Goal: Transaction & Acquisition: Book appointment/travel/reservation

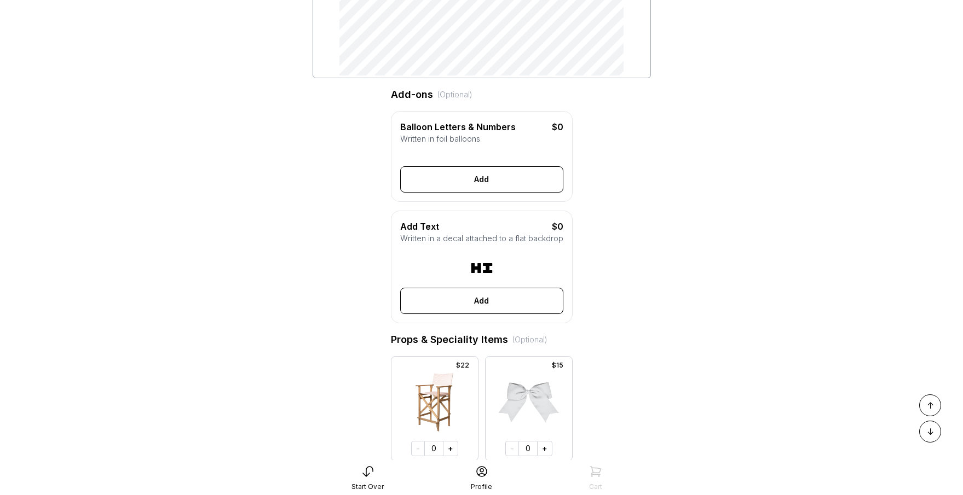
scroll to position [144, 0]
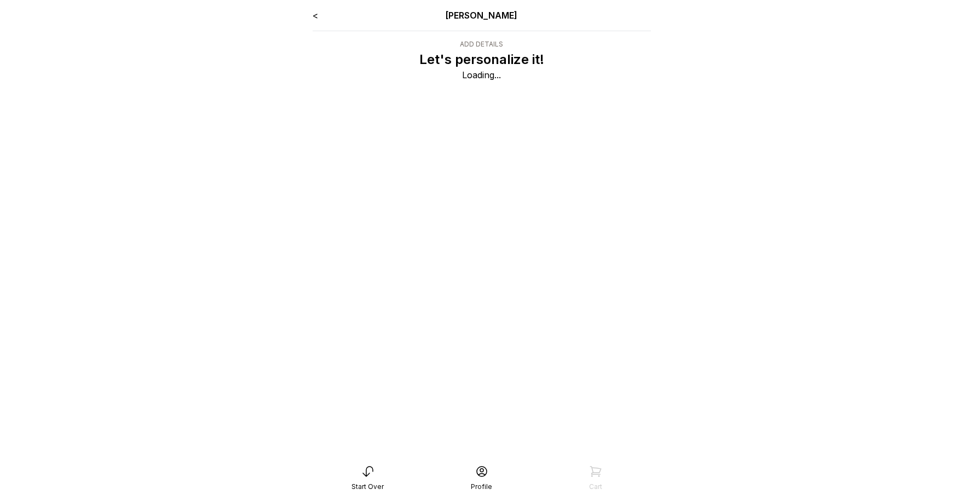
scroll to position [132, 0]
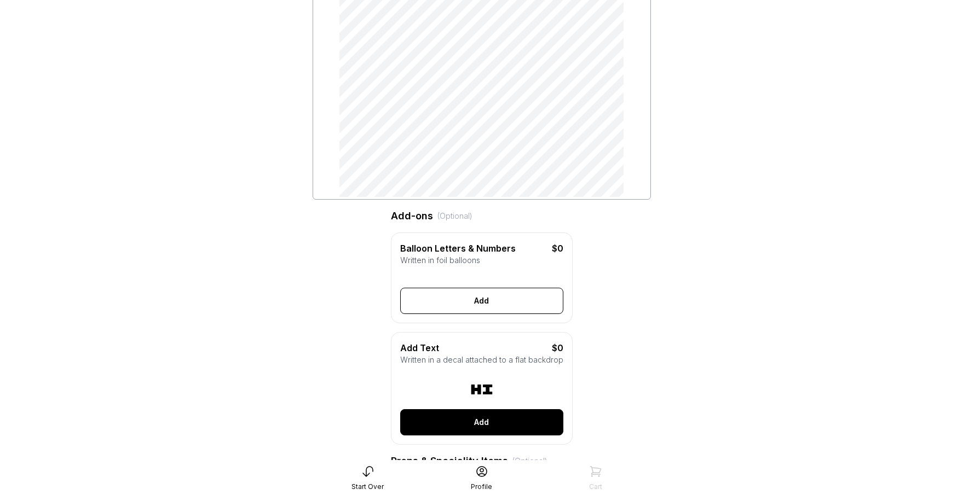
click at [478, 435] on button "Add" at bounding box center [481, 423] width 163 height 26
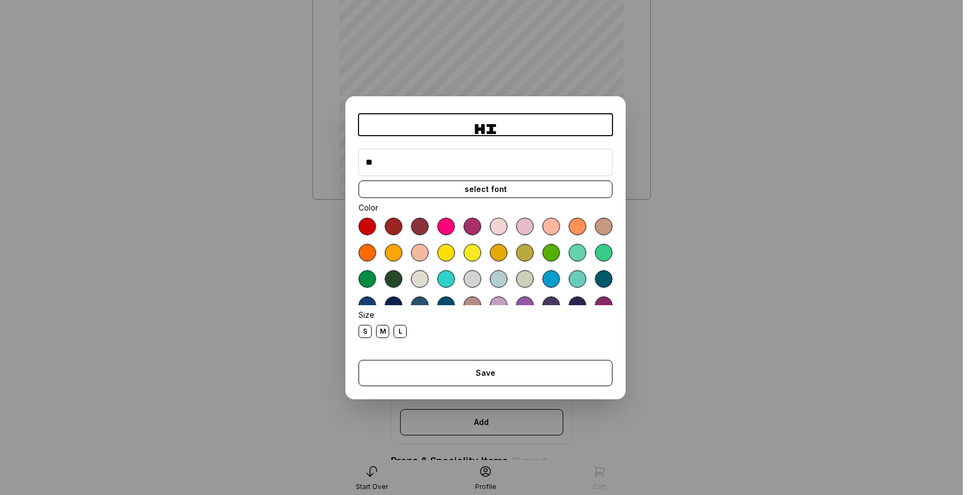
click at [477, 170] on input "**" at bounding box center [486, 162] width 254 height 27
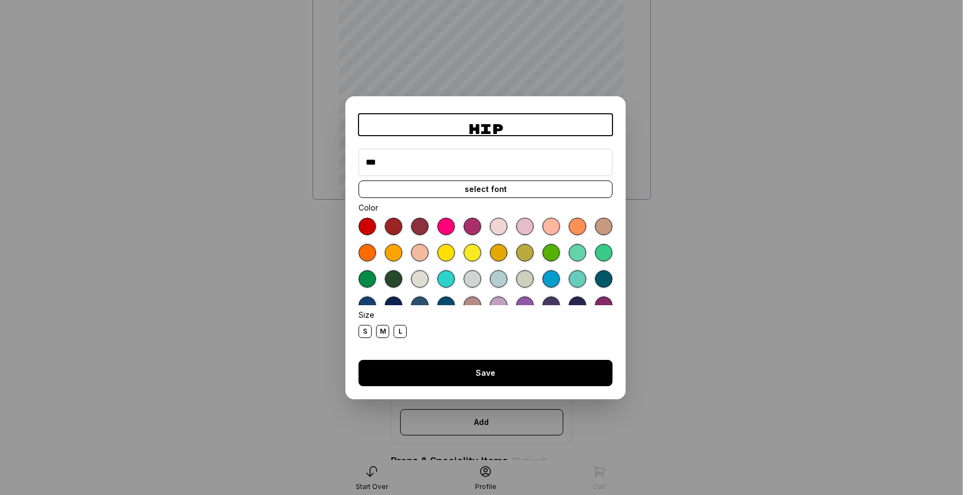
type input "***"
click at [475, 368] on button "Save" at bounding box center [486, 373] width 254 height 26
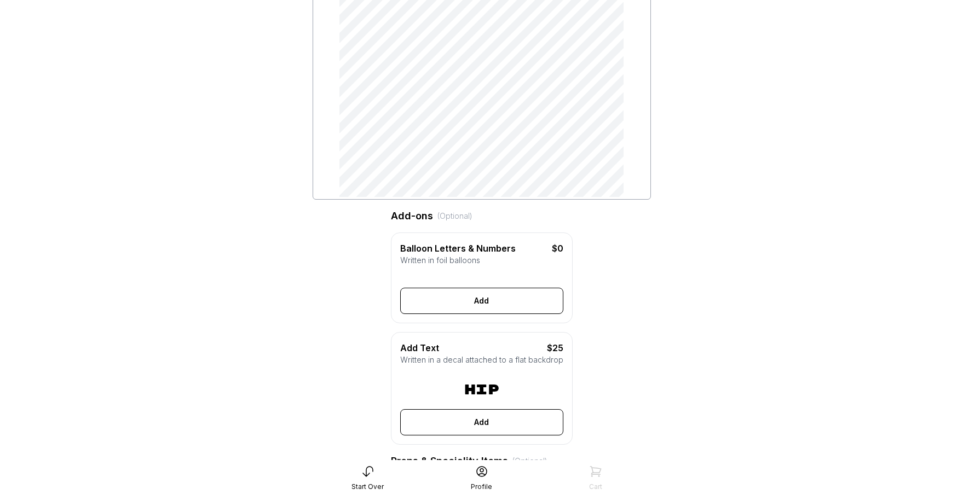
scroll to position [0, 0]
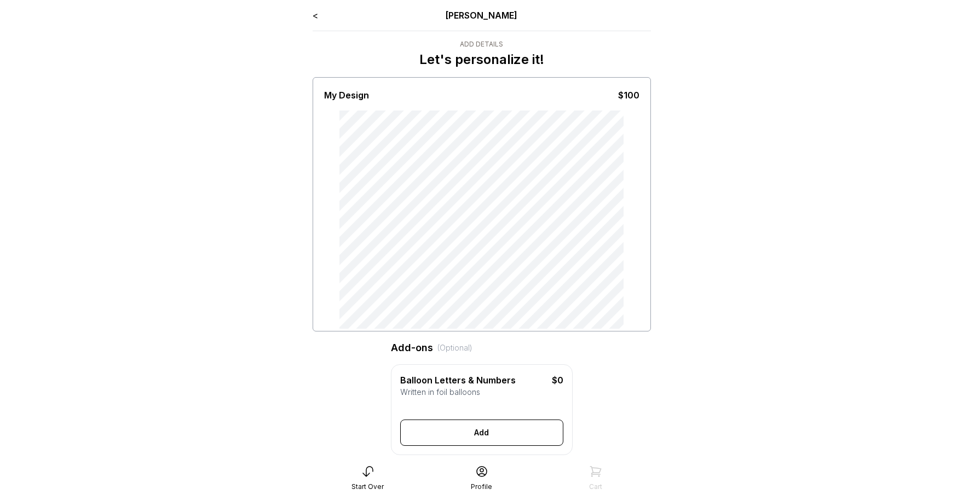
type input "***"
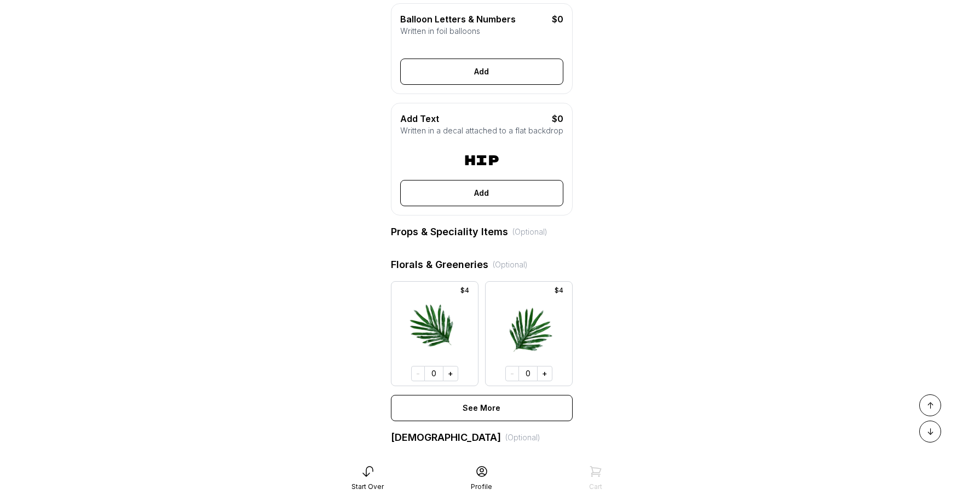
scroll to position [405, 0]
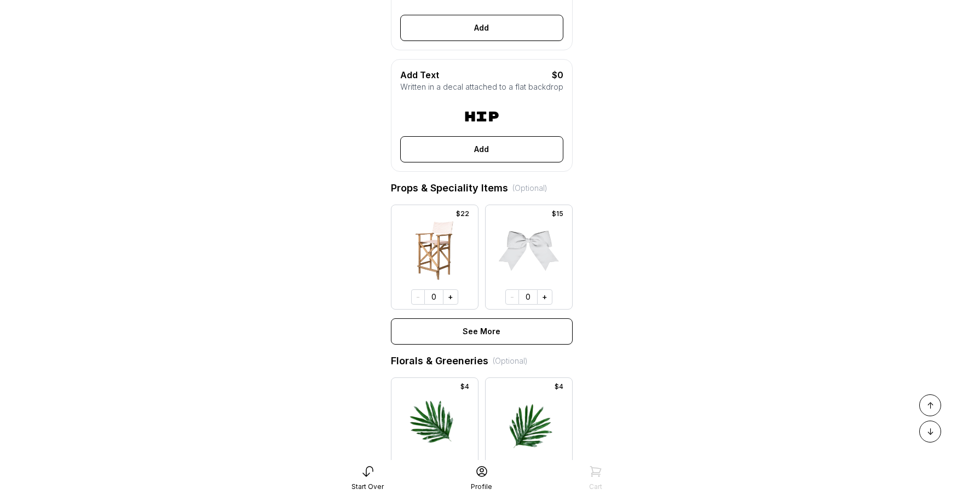
click at [396, 196] on div "Props & Speciality Items (Optional)" at bounding box center [482, 188] width 182 height 15
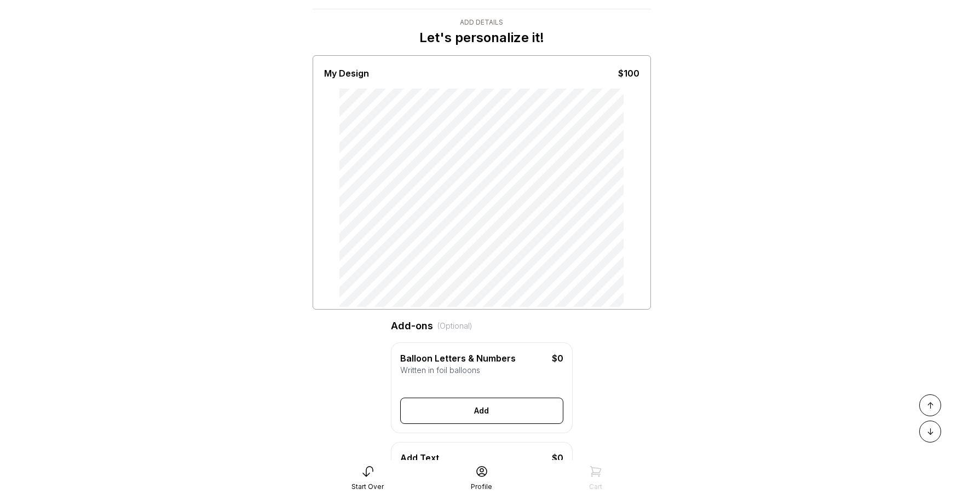
scroll to position [11, 0]
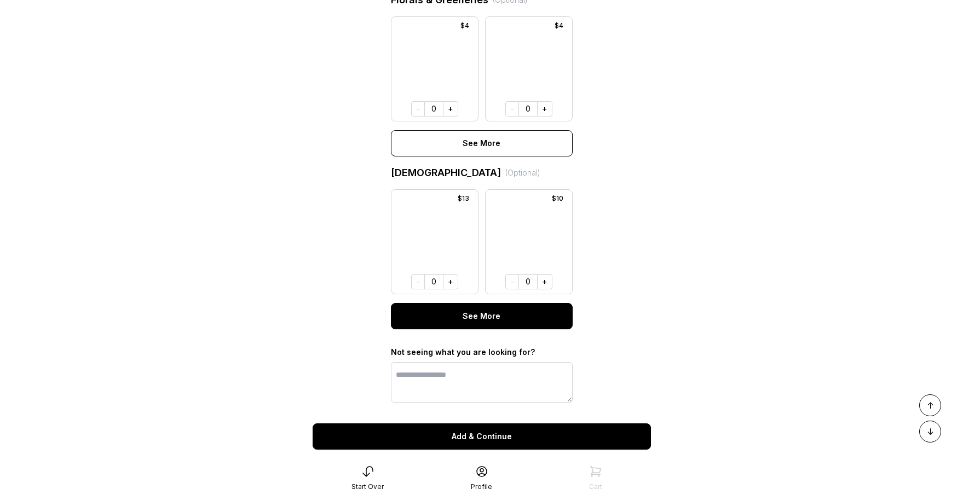
scroll to position [801, 0]
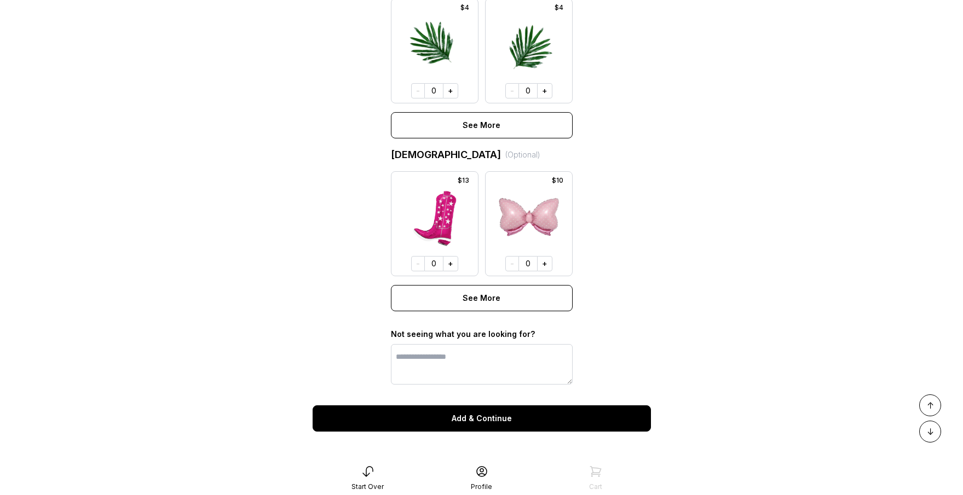
click at [489, 413] on button "Add & Continue" at bounding box center [482, 419] width 338 height 26
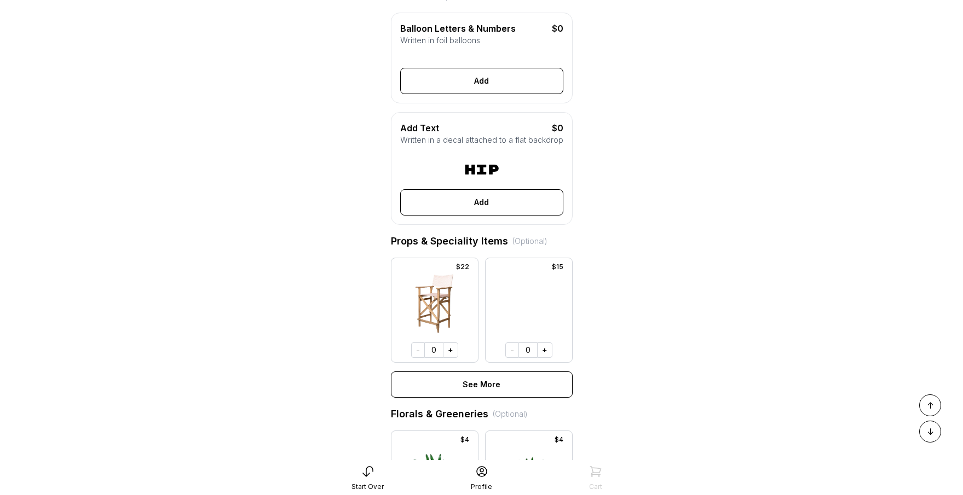
scroll to position [264, 0]
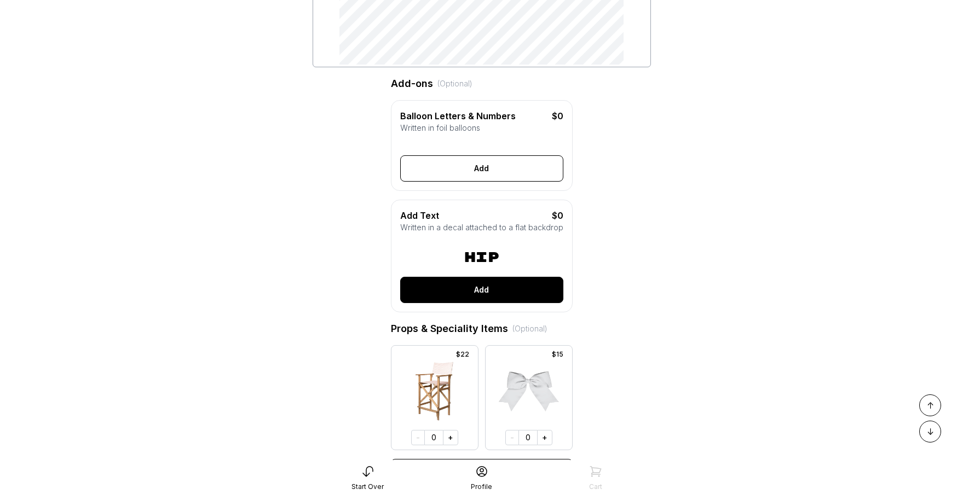
click at [479, 303] on button "Add" at bounding box center [481, 290] width 163 height 26
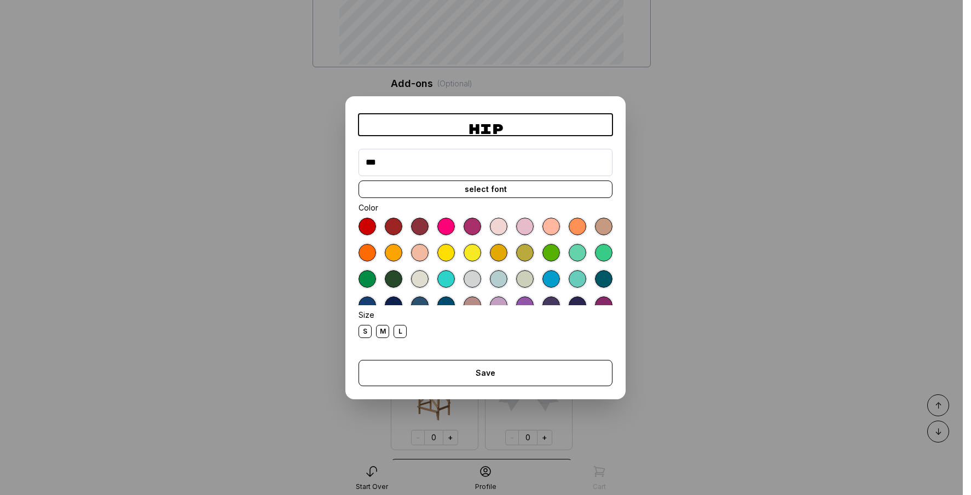
click at [417, 186] on div "select font" at bounding box center [486, 190] width 254 height 18
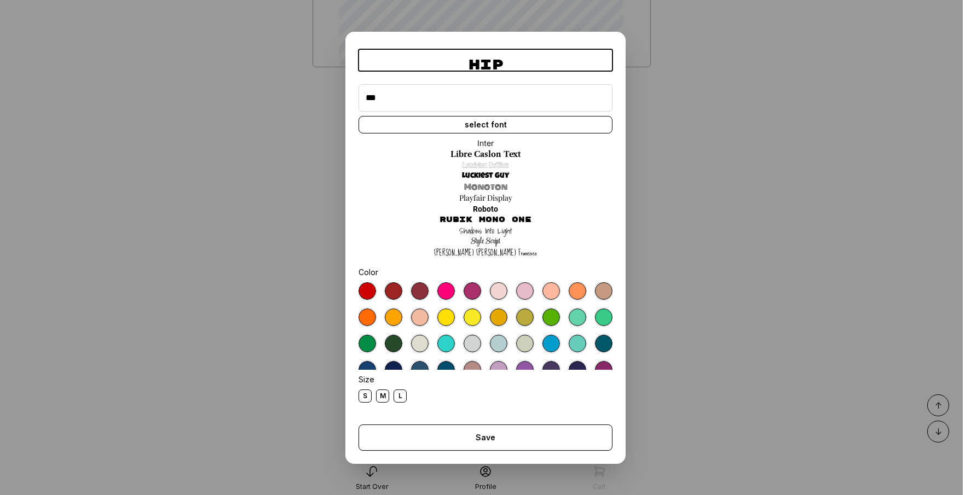
click at [488, 174] on link "Luckiest Guy" at bounding box center [485, 176] width 47 height 11
click at [402, 397] on div "L" at bounding box center [400, 396] width 13 height 13
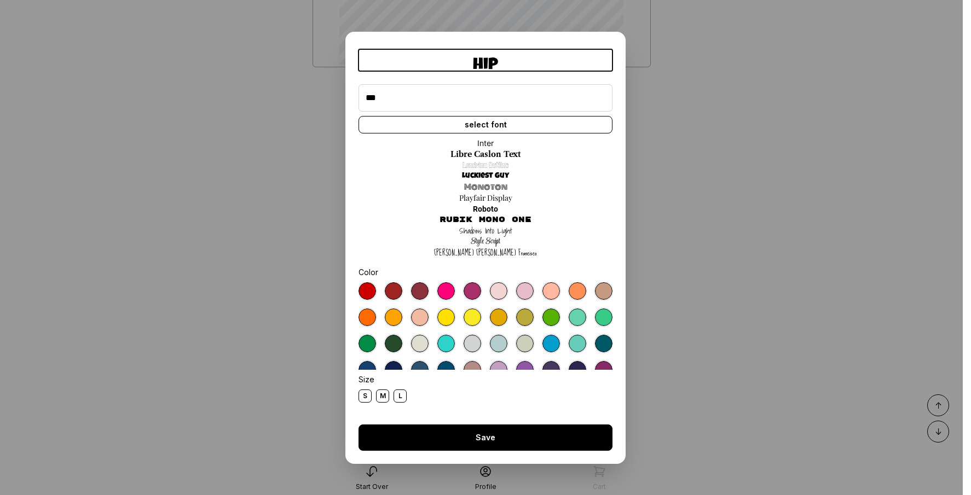
click at [476, 443] on button "Save" at bounding box center [486, 438] width 254 height 26
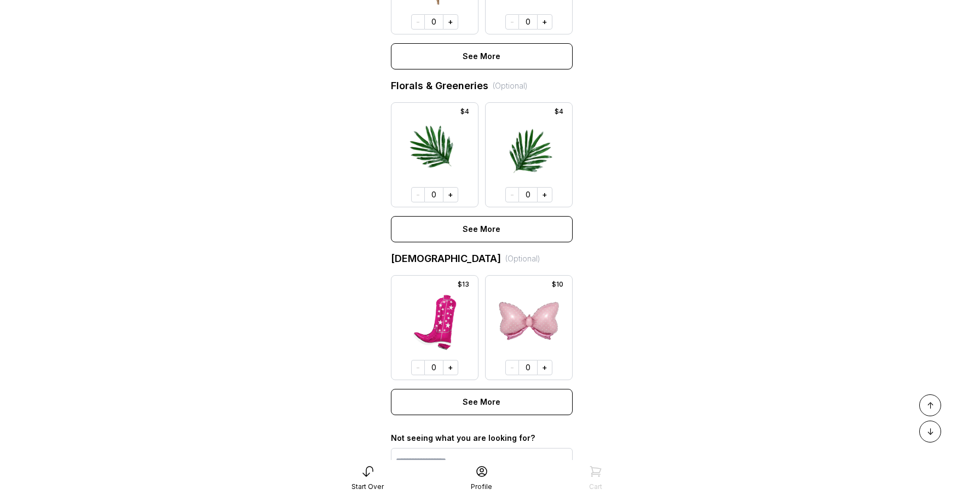
scroll to position [801, 0]
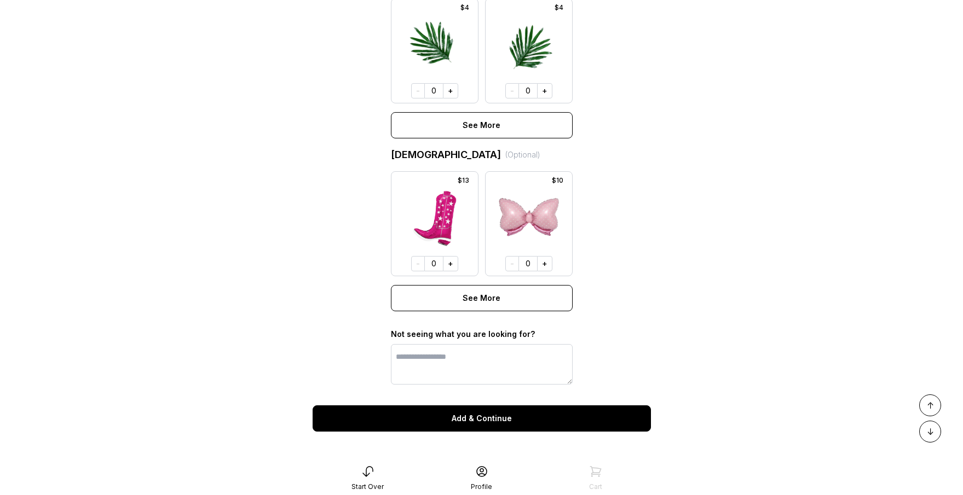
click at [476, 430] on button "Add & Continue" at bounding box center [482, 419] width 338 height 26
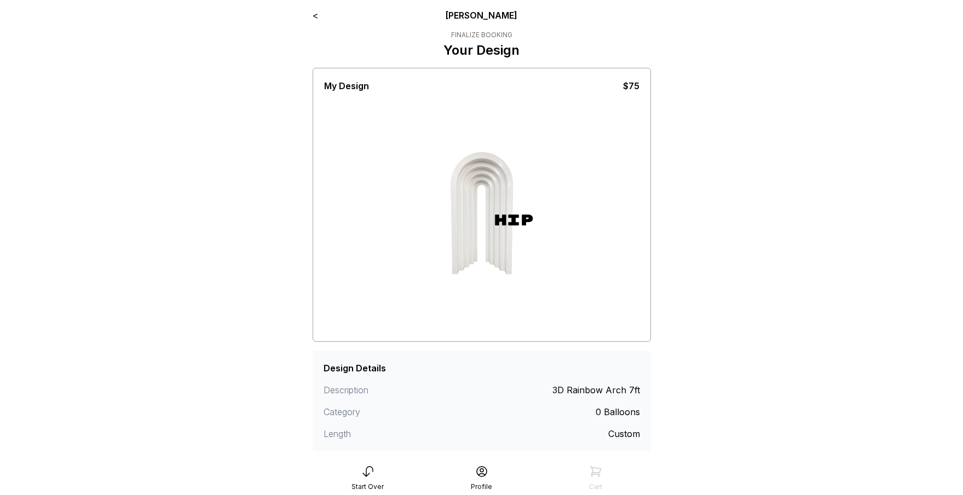
scroll to position [77, 0]
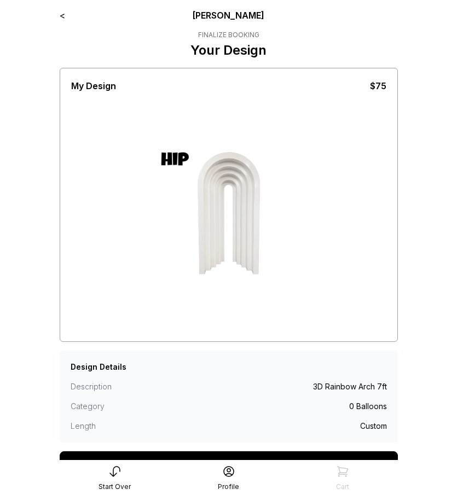
click at [61, 16] on link "<" at bounding box center [62, 15] width 5 height 11
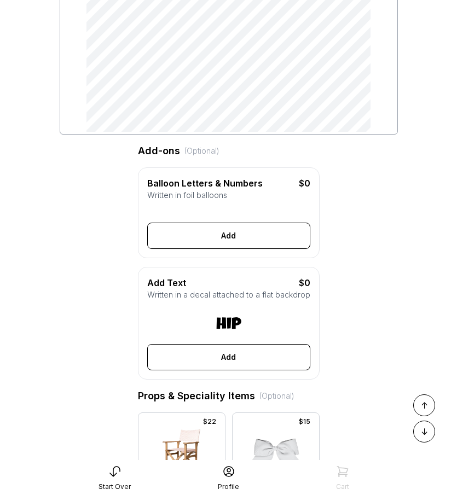
scroll to position [307, 0]
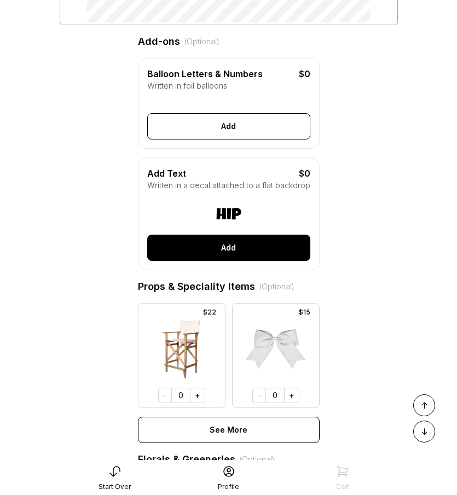
click at [222, 261] on button "Add" at bounding box center [228, 248] width 163 height 26
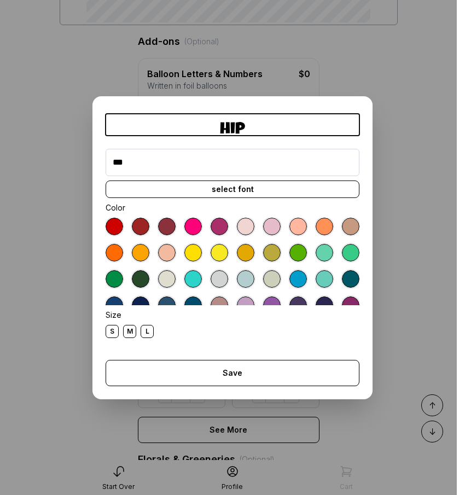
click at [222, 264] on div at bounding box center [233, 262] width 254 height 88
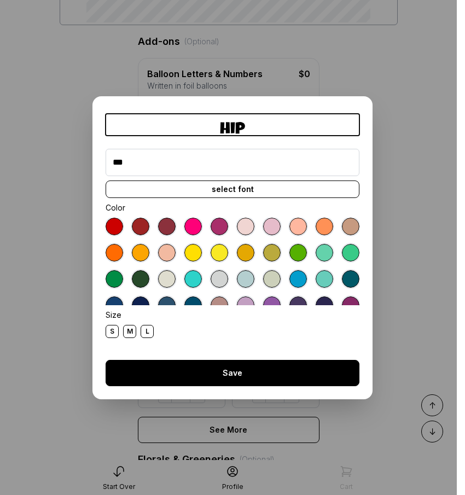
click at [213, 380] on button "Save" at bounding box center [233, 373] width 254 height 26
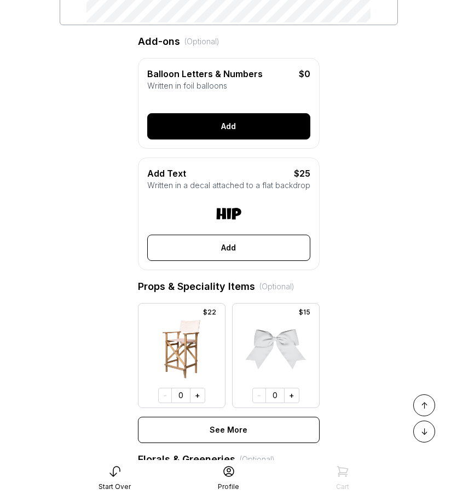
click at [212, 126] on button "Add" at bounding box center [228, 126] width 163 height 26
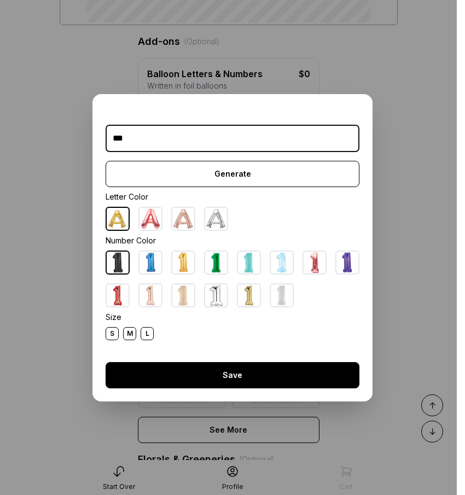
type input "***"
click at [247, 379] on button "Save" at bounding box center [233, 375] width 254 height 26
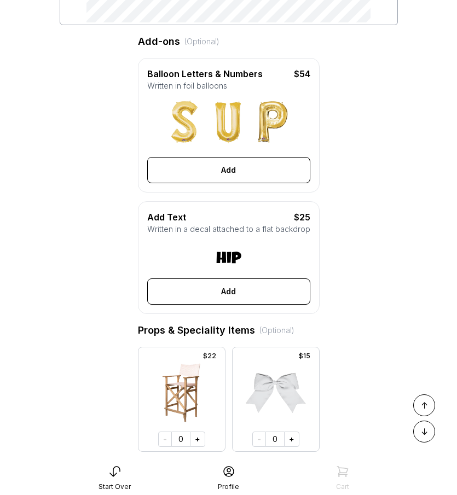
click at [120, 483] on div "Start Over" at bounding box center [115, 487] width 32 height 9
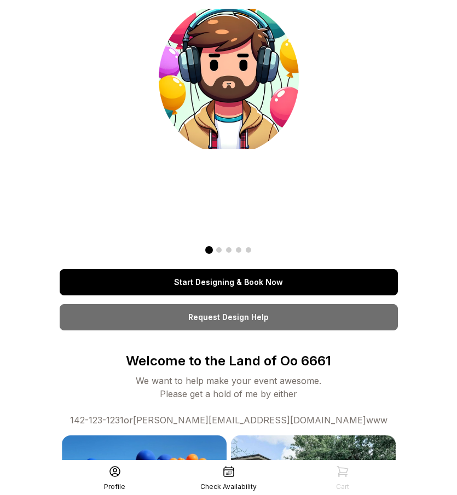
click at [257, 276] on link "Start Designing & Book Now" at bounding box center [229, 282] width 338 height 26
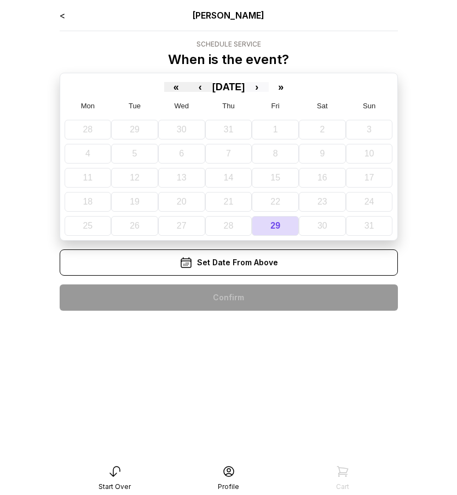
click at [268, 87] on button "›" at bounding box center [257, 87] width 24 height 10
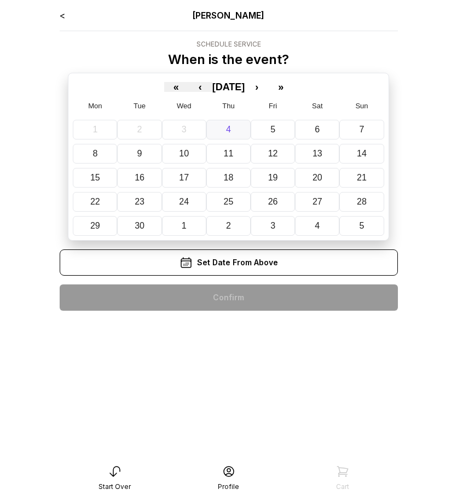
click at [223, 135] on button "4" at bounding box center [228, 130] width 44 height 20
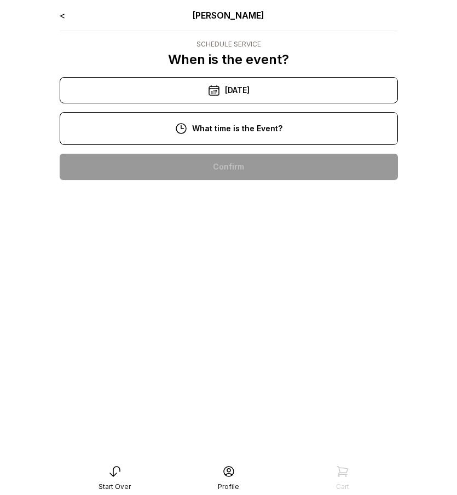
click at [232, 171] on div "10:00 am" at bounding box center [228, 167] width 321 height 26
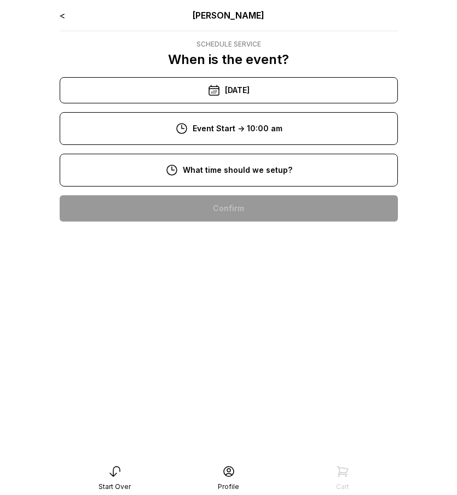
click at [239, 208] on div "8:00 am" at bounding box center [228, 208] width 321 height 26
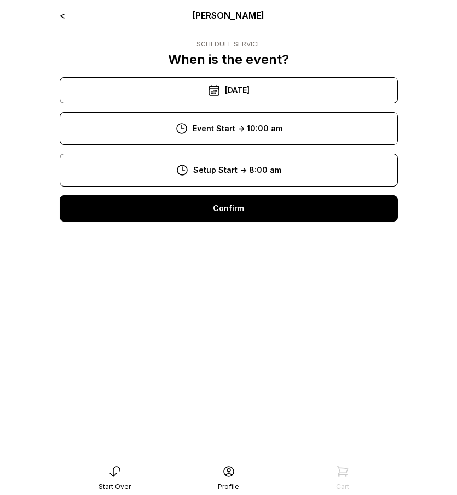
click at [237, 210] on div "Confirm" at bounding box center [229, 208] width 338 height 26
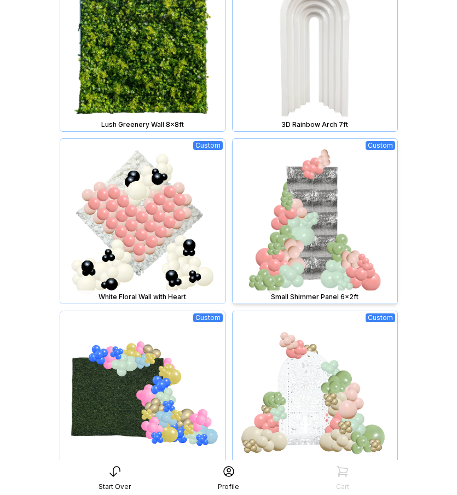
scroll to position [745, 0]
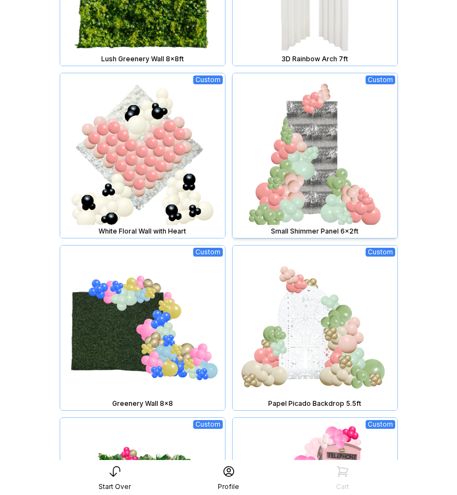
click at [247, 205] on img at bounding box center [315, 155] width 165 height 165
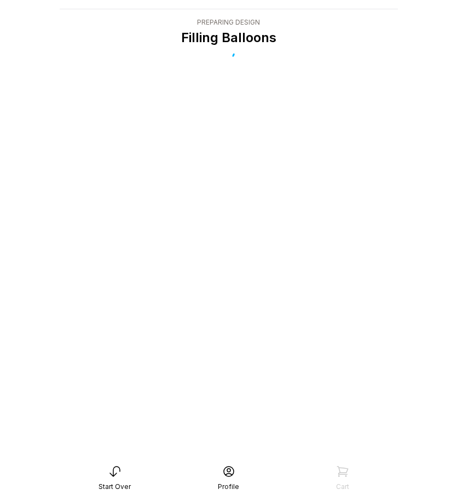
scroll to position [22, 0]
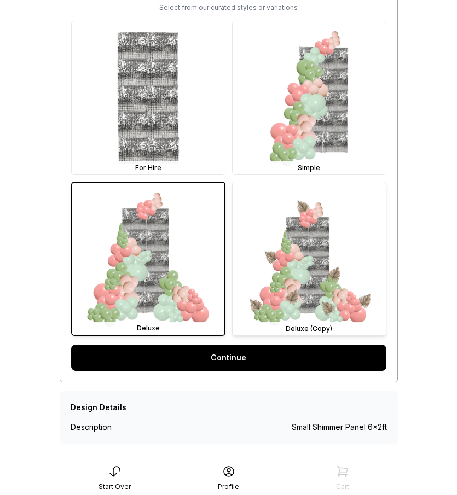
scroll to position [330, 0]
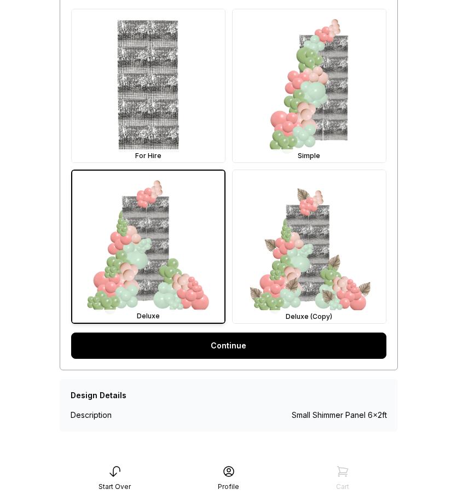
click at [304, 349] on link "Continue" at bounding box center [228, 346] width 315 height 26
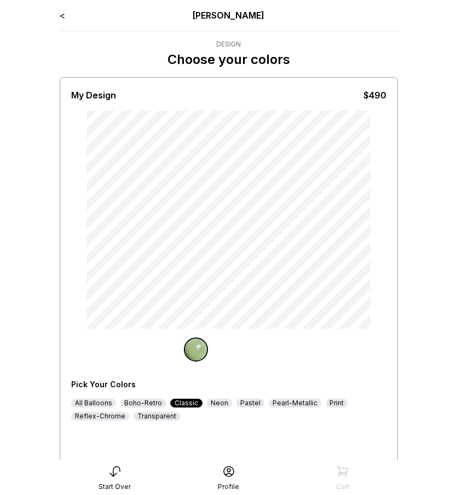
scroll to position [88, 0]
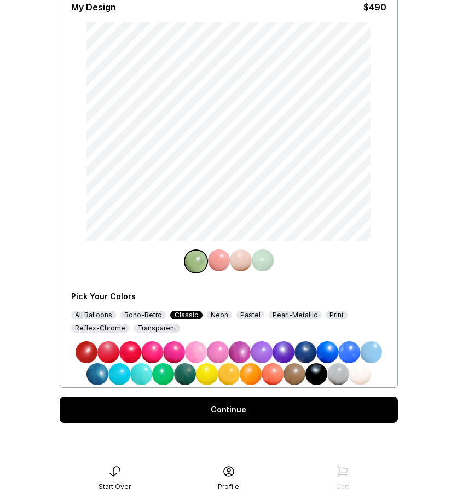
click at [258, 403] on div "Continue" at bounding box center [229, 410] width 338 height 26
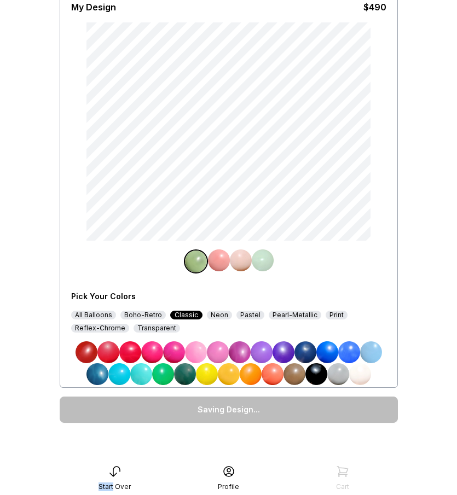
click at [258, 403] on div "Saving Design..." at bounding box center [229, 410] width 338 height 44
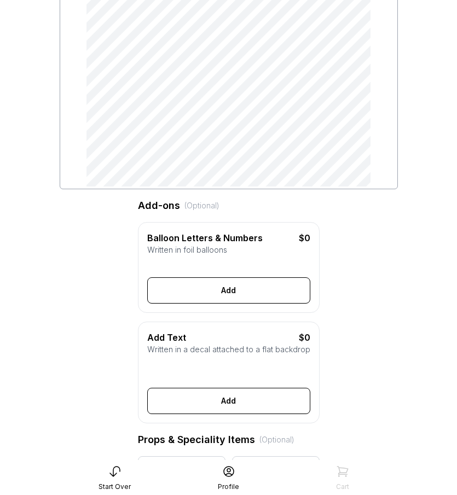
scroll to position [109, 0]
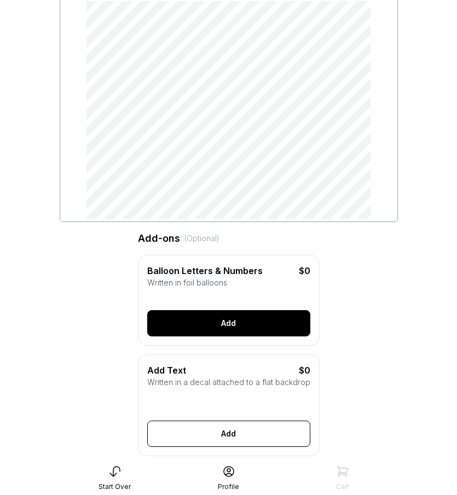
click at [222, 330] on button "Add" at bounding box center [228, 323] width 163 height 26
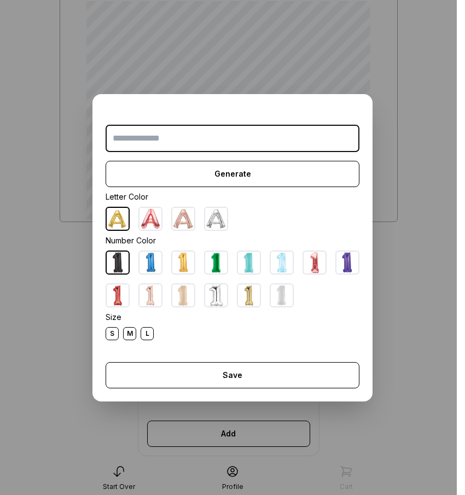
click at [221, 135] on input "text" at bounding box center [233, 138] width 254 height 27
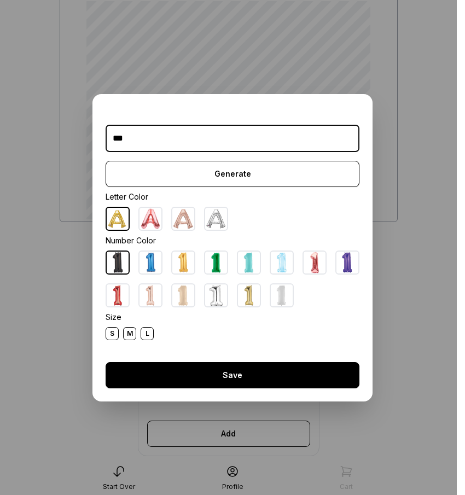
type input "***"
click at [159, 372] on button "Save" at bounding box center [233, 375] width 254 height 26
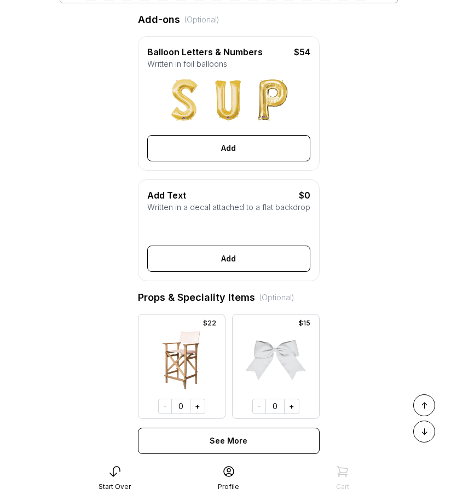
scroll to position [318, 0]
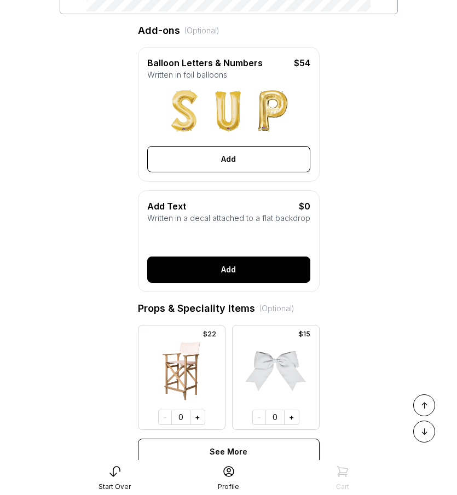
click at [267, 279] on button "Add" at bounding box center [228, 270] width 163 height 26
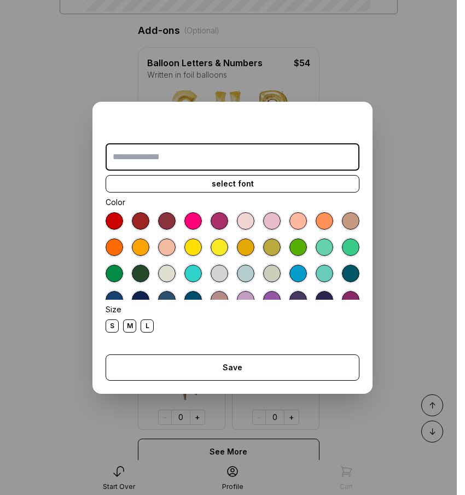
click at [240, 154] on input "text" at bounding box center [233, 156] width 254 height 27
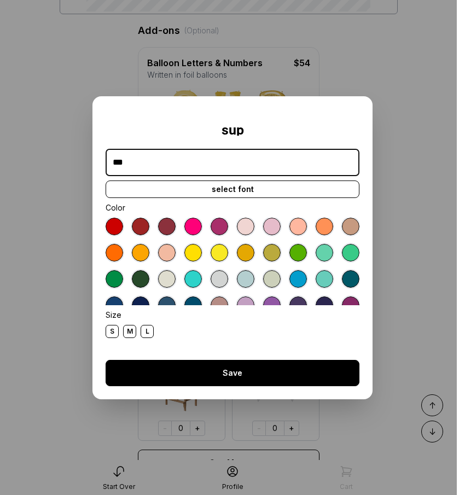
type input "***"
click at [223, 378] on button "Save" at bounding box center [233, 373] width 254 height 26
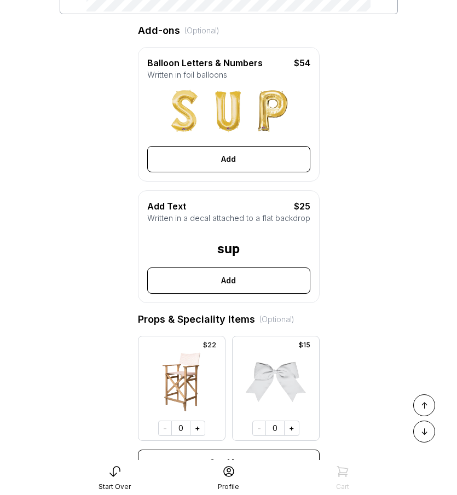
drag, startPoint x: 223, startPoint y: 378, endPoint x: 474, endPoint y: 255, distance: 279.6
click at [457, 255] on html "< Ryan Pop Add Details Let's personalize it! My Design $569 Add-ons (Optional) …" at bounding box center [228, 344] width 457 height 1324
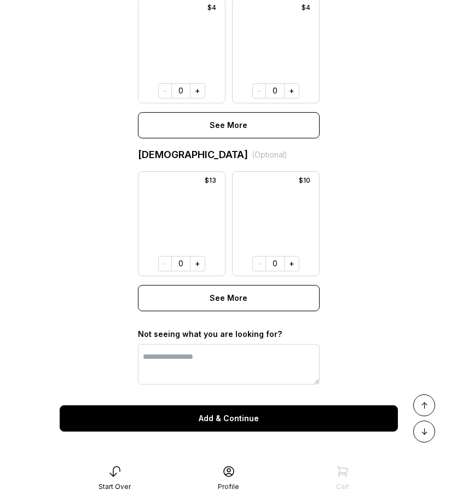
scroll to position [845, 0]
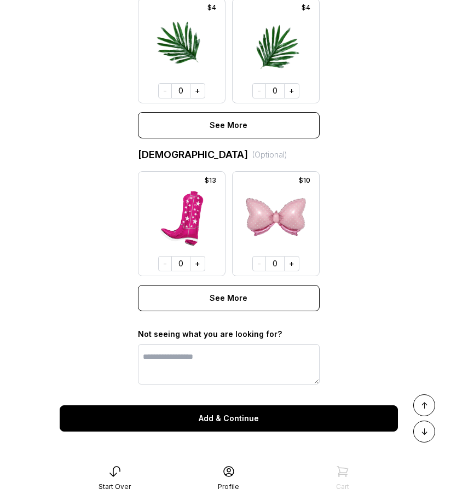
click at [258, 415] on button "Add & Continue" at bounding box center [229, 419] width 338 height 26
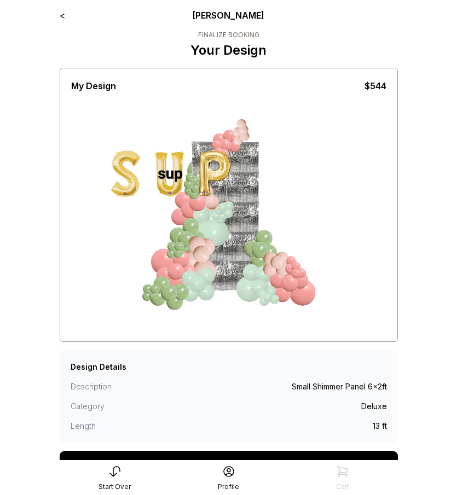
click at [58, 15] on div "< [PERSON_NAME] Finalize Booking Your Design My Design $544 Design Details Desc…" at bounding box center [229, 270] width 356 height 541
click at [64, 15] on link "<" at bounding box center [62, 15] width 5 height 11
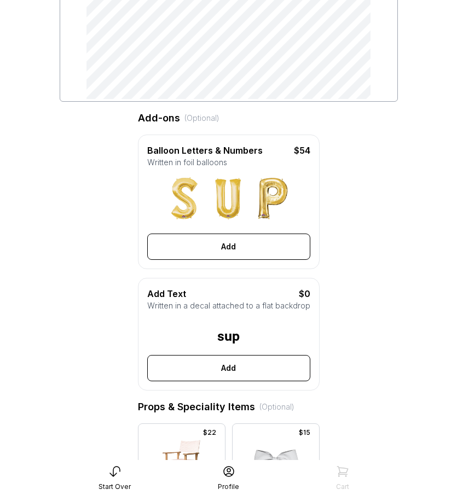
scroll to position [318, 0]
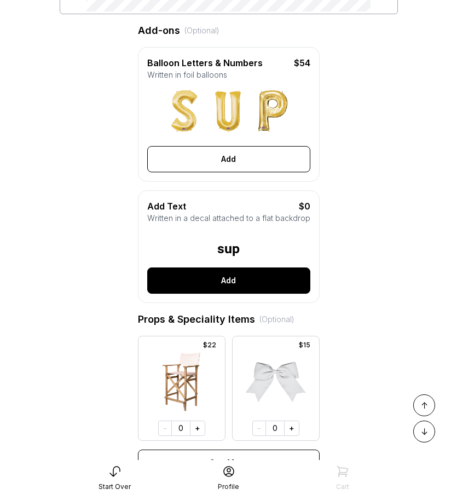
click at [231, 290] on button "Add" at bounding box center [228, 281] width 163 height 26
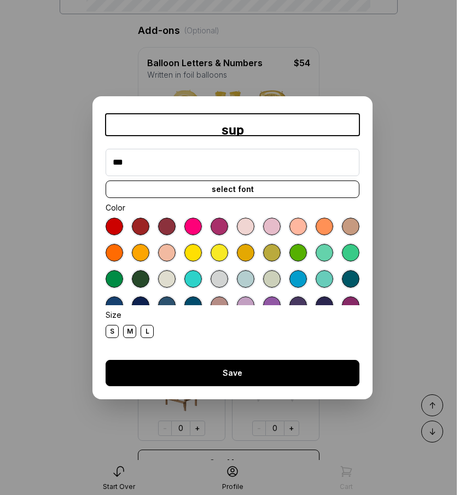
click at [218, 383] on button "Save" at bounding box center [233, 373] width 254 height 26
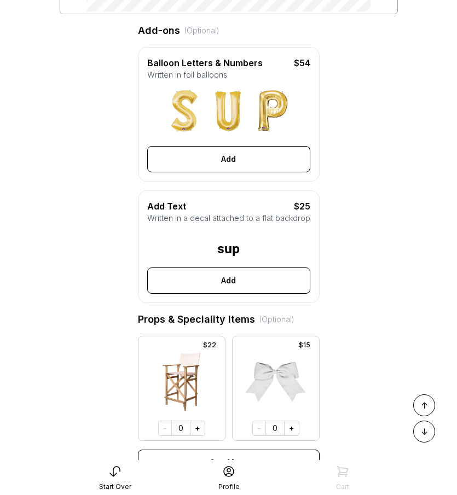
drag, startPoint x: 218, startPoint y: 383, endPoint x: 505, endPoint y: 291, distance: 301.1
click at [457, 291] on html "< [PERSON_NAME] Add Details Let's personalize it! My Design $569 Add-ons (Optio…" at bounding box center [228, 344] width 457 height 1324
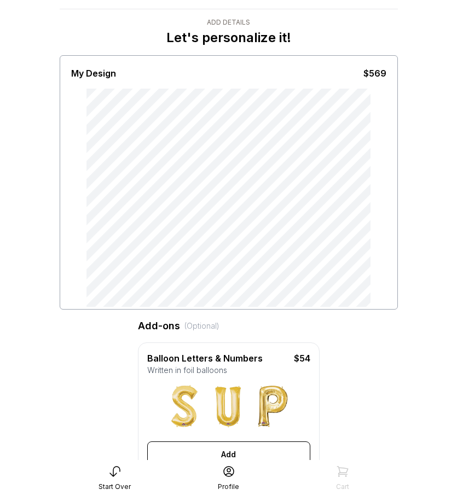
scroll to position [0, 0]
